Goal: Check status: Check status

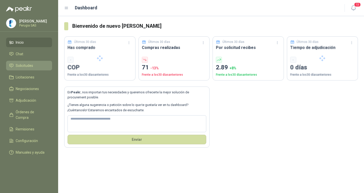
click at [37, 64] on li "Solicitudes" at bounding box center [29, 66] width 40 height 6
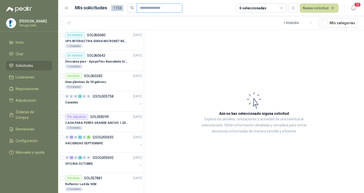
click at [149, 6] on input "text" at bounding box center [157, 8] width 35 height 9
click at [18, 59] on link "Chat" at bounding box center [29, 54] width 46 height 10
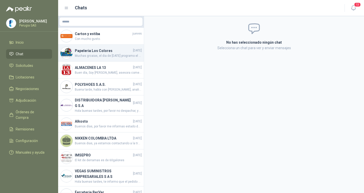
click at [79, 57] on span "Muchas grcaias, el dia de [DATE] programo el cambio" at bounding box center [108, 56] width 67 height 5
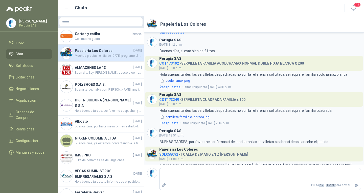
scroll to position [246, 0]
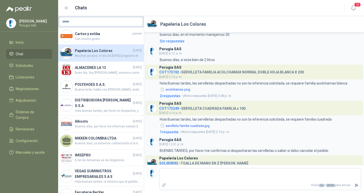
drag, startPoint x: 171, startPoint y: 11, endPoint x: 163, endPoint y: 10, distance: 7.7
click at [170, 11] on div "Chats" at bounding box center [201, 7] width 274 height 7
click at [95, 21] on input "text" at bounding box center [100, 21] width 83 height 9
paste input "*********"
click at [91, 25] on input "*********" at bounding box center [100, 21] width 83 height 9
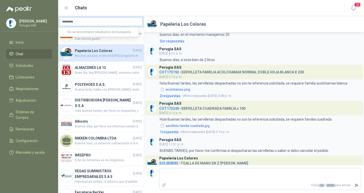
type input "*********"
click at [93, 41] on span "Con mucho gusto." at bounding box center [108, 39] width 67 height 5
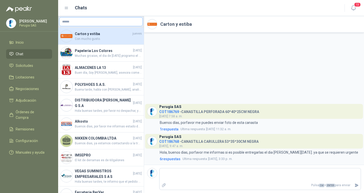
click at [97, 21] on input "text" at bounding box center [100, 21] width 83 height 9
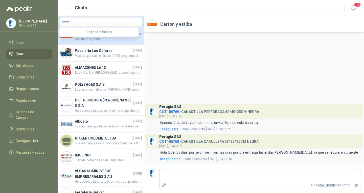
paste input "*********"
type input "*********"
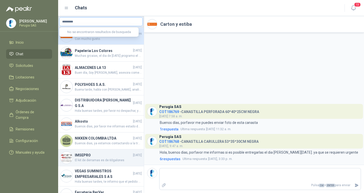
scroll to position [25, 0]
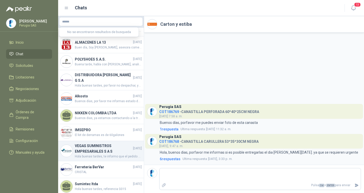
click at [93, 154] on span "Hola buenas tardes, te informo que el pedido entregado el dia [PERSON_NAME][DAT…" at bounding box center [108, 156] width 67 height 5
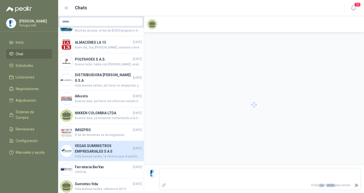
scroll to position [9, 0]
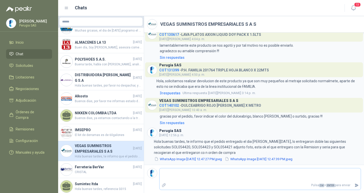
click at [209, 176] on textarea at bounding box center [260, 176] width 201 height 12
click at [32, 73] on ul "Inicio Chat Solicitudes Licitaciones Negociaciones Adjudicación Órdenes de Comp…" at bounding box center [29, 99] width 58 height 122
click at [29, 65] on span "Solicitudes" at bounding box center [24, 66] width 17 height 6
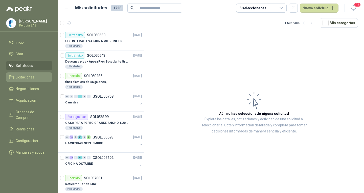
click at [9, 76] on link "Licitaciones" at bounding box center [29, 78] width 46 height 10
click at [13, 70] on link "Solicitudes" at bounding box center [29, 66] width 46 height 10
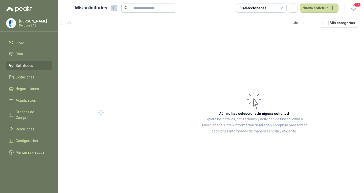
click at [13, 66] on icon at bounding box center [11, 65] width 5 height 5
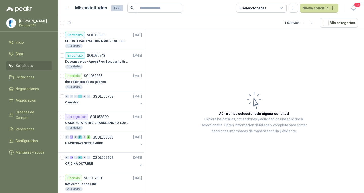
click at [13, 84] on ul "Inicio Chat Solicitudes Licitaciones Negociaciones Adjudicación Órdenes de Comp…" at bounding box center [29, 99] width 58 height 122
click at [23, 71] on link "Solicitudes" at bounding box center [29, 66] width 46 height 10
click at [23, 67] on span "Solicitudes" at bounding box center [24, 66] width 17 height 6
click at [138, 19] on article "1 - 50 de 384 Mís categorías" at bounding box center [211, 23] width 306 height 14
click at [113, 36] on div "En tránsito SOL060680 [DATE]" at bounding box center [103, 35] width 77 height 6
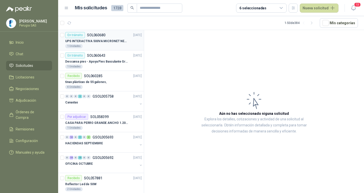
click at [113, 36] on div "En tránsito SOL060680 [DATE]" at bounding box center [103, 35] width 77 height 6
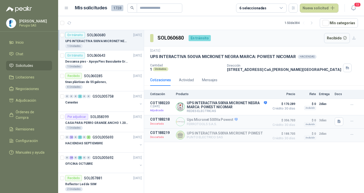
click at [204, 153] on div "SOL060680 En tránsito Recibido [DATE] UPS INTERACTIVA 500VA MICRONET NEGRA MARC…" at bounding box center [254, 112] width 220 height 165
click at [87, 60] on p "Descansa pies - Apoya Pies Basculante Graduable Ergonómico" at bounding box center [96, 61] width 63 height 5
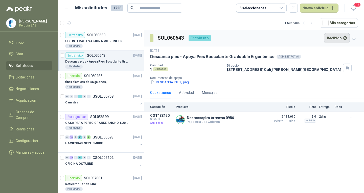
click at [330, 39] on button "Recibido" at bounding box center [337, 38] width 26 height 10
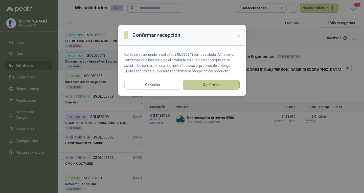
click at [210, 86] on button "Confirmar" at bounding box center [211, 85] width 57 height 10
